Goal: Answer question/provide support

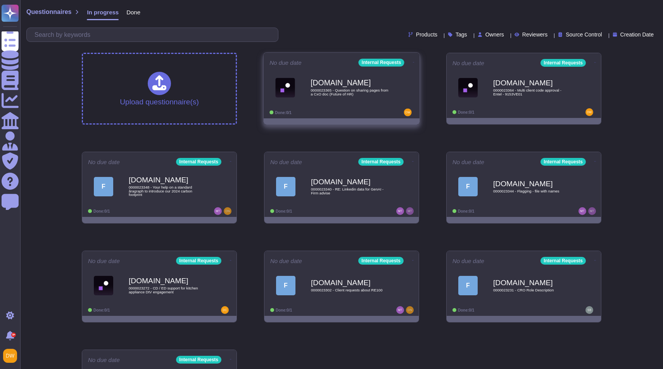
click at [328, 103] on div "[DOMAIN_NAME] 0000023365 - Question on sharing pages from a CxO doc (Future of …" at bounding box center [350, 87] width 78 height 31
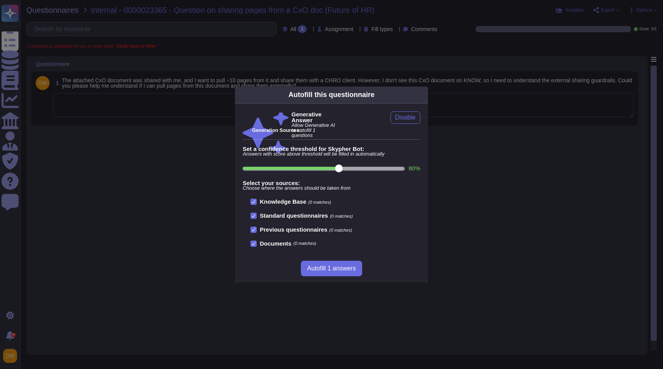
click at [423, 95] on icon at bounding box center [423, 95] width 0 height 0
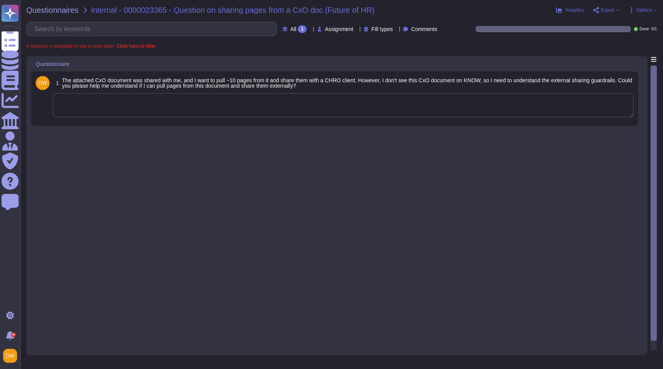
click at [348, 95] on textarea at bounding box center [343, 105] width 581 height 24
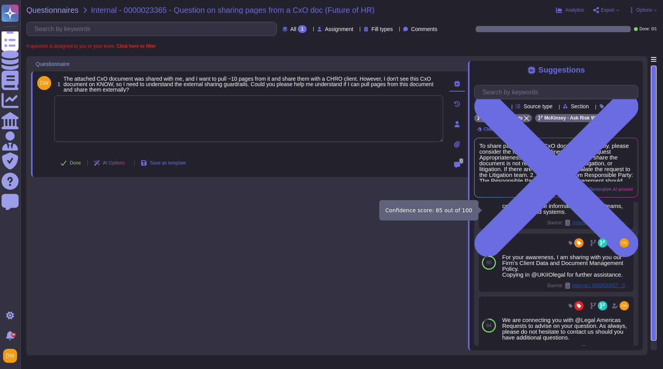
scroll to position [105, 0]
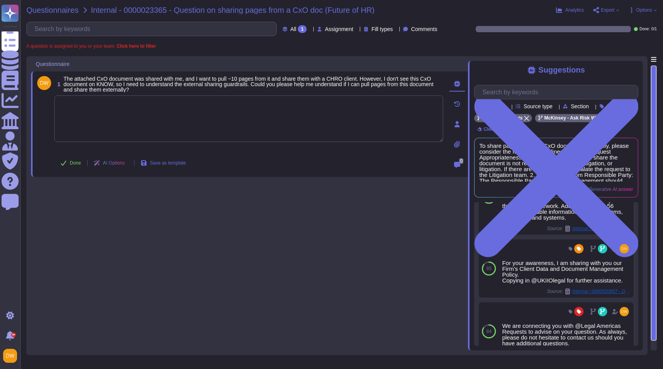
click at [59, 10] on span "Questionnaires" at bounding box center [52, 10] width 52 height 8
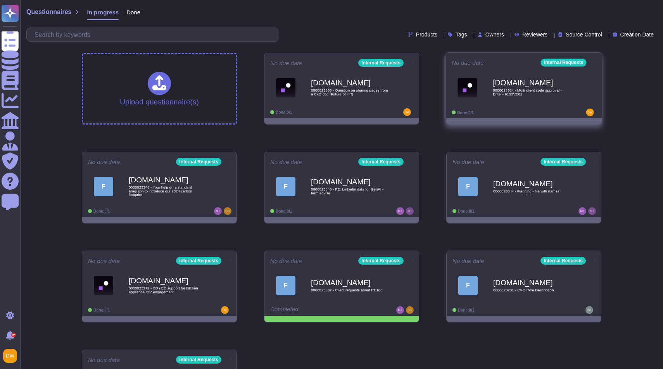
click at [512, 83] on b "[DOMAIN_NAME]" at bounding box center [532, 82] width 78 height 7
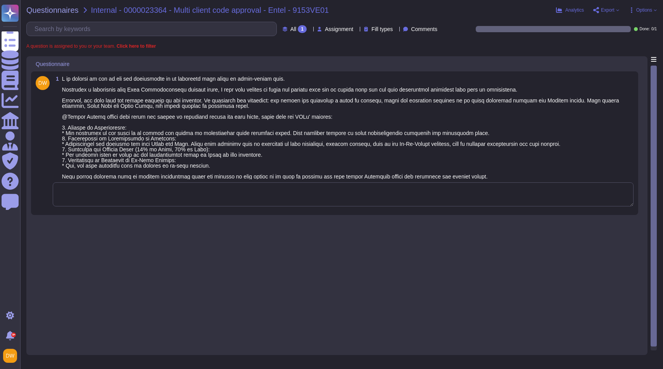
click at [450, 193] on textarea at bounding box center [343, 194] width 581 height 24
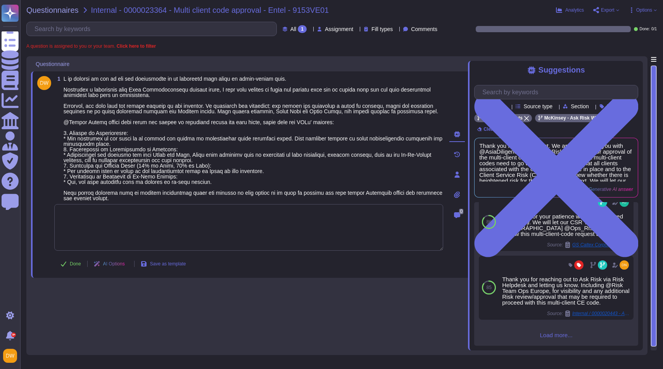
click at [552, 337] on span "Load more..." at bounding box center [556, 335] width 164 height 6
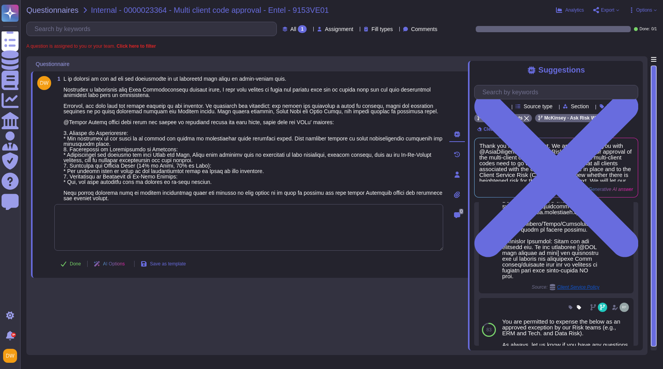
scroll to position [606, 0]
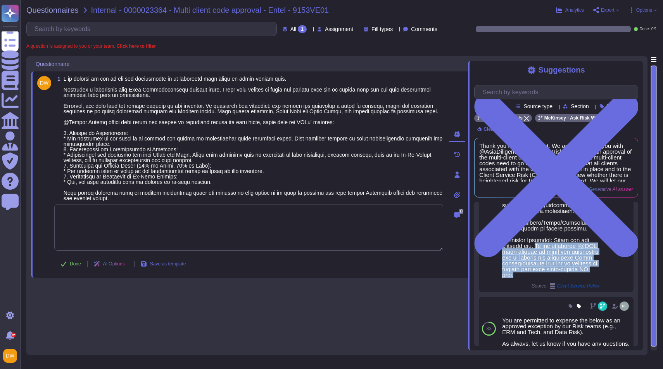
drag, startPoint x: 540, startPoint y: 277, endPoint x: 559, endPoint y: 310, distance: 38.0
click at [559, 289] on div "0 Source: Client Service Policy" at bounding box center [550, 164] width 97 height 250
copy div "We are including [@CSR lead advisor or team] for visibility and to provide any …"
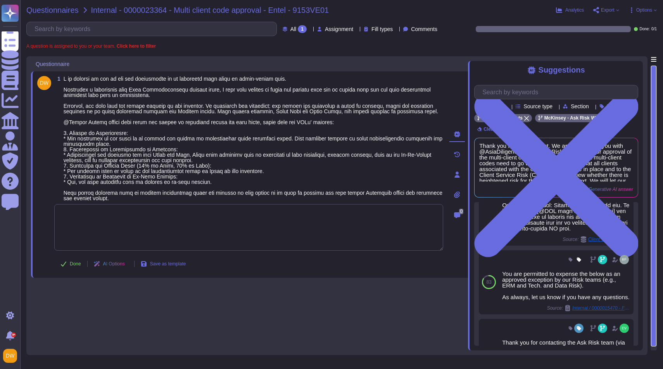
click at [54, 7] on span "Questionnaires" at bounding box center [52, 10] width 52 height 8
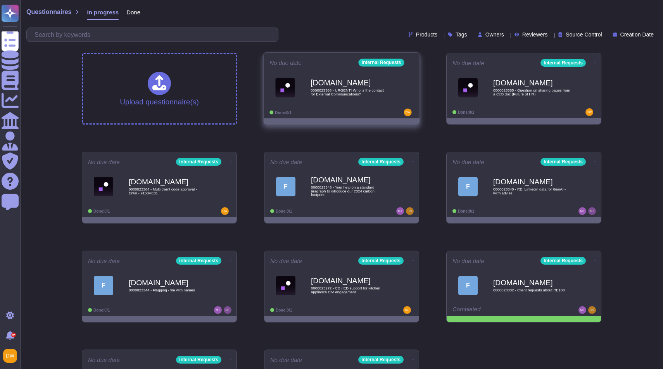
click at [325, 84] on b "[DOMAIN_NAME]" at bounding box center [350, 82] width 78 height 7
